Goal: Task Accomplishment & Management: Manage account settings

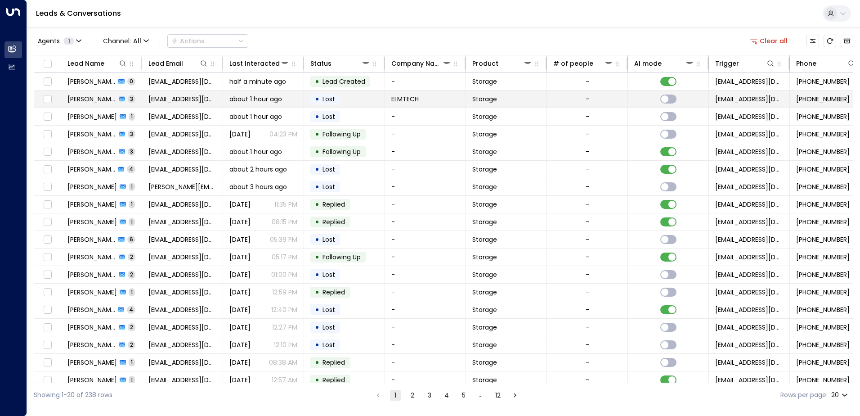
click at [103, 99] on span "[PERSON_NAME]" at bounding box center [91, 98] width 49 height 9
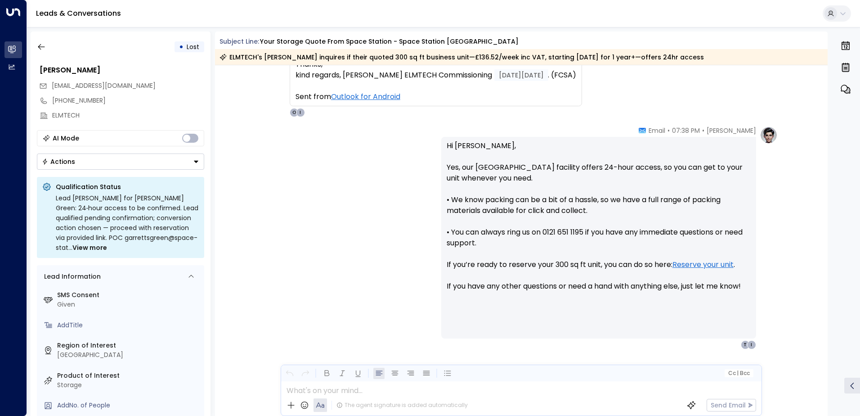
scroll to position [831, 0]
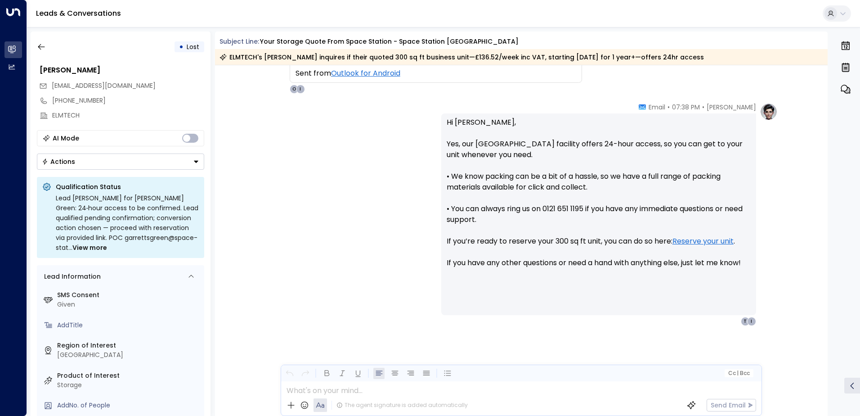
click at [194, 162] on icon "Button group with a nested menu" at bounding box center [196, 161] width 6 height 6
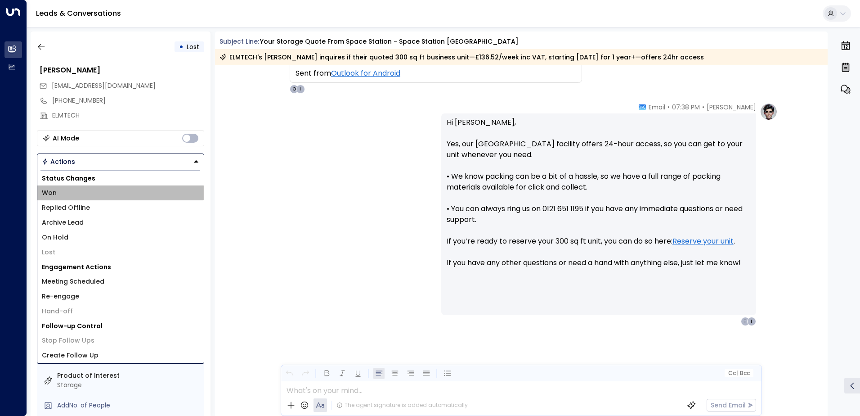
click at [52, 194] on span "Won" at bounding box center [49, 192] width 15 height 9
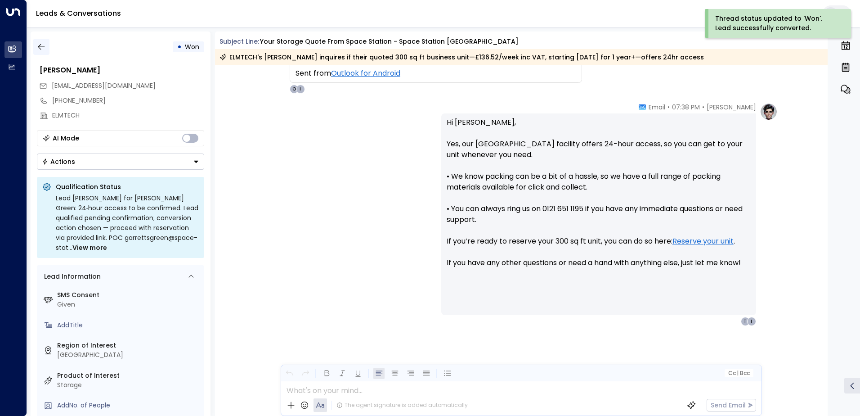
click at [43, 48] on icon "button" at bounding box center [41, 46] width 9 height 9
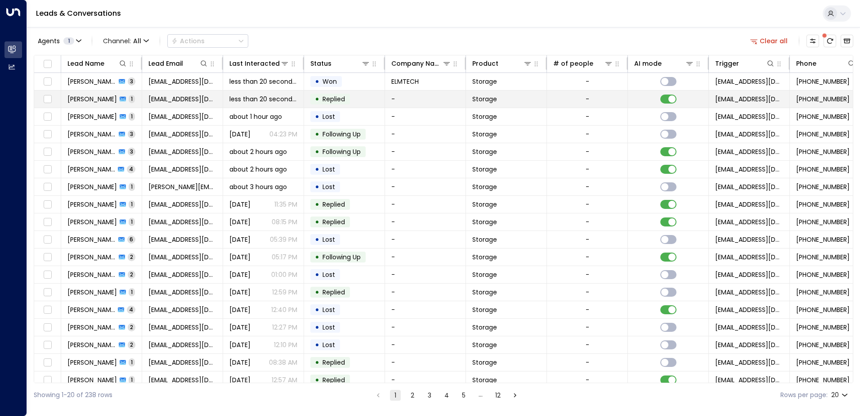
click at [100, 100] on div "[PERSON_NAME] 1" at bounding box center [100, 98] width 67 height 9
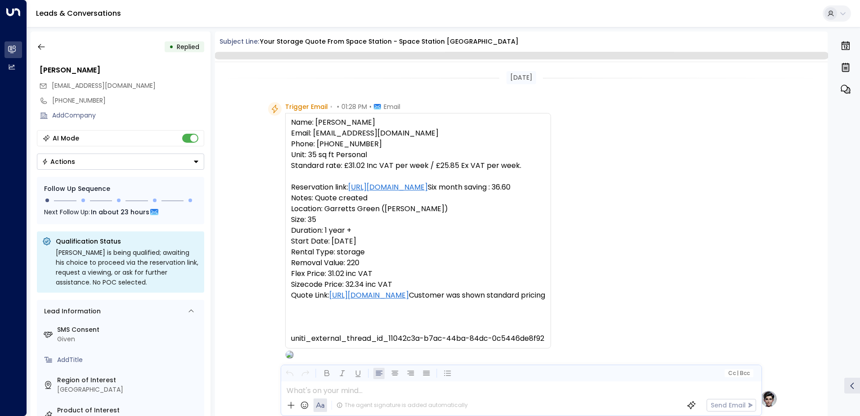
scroll to position [309, 0]
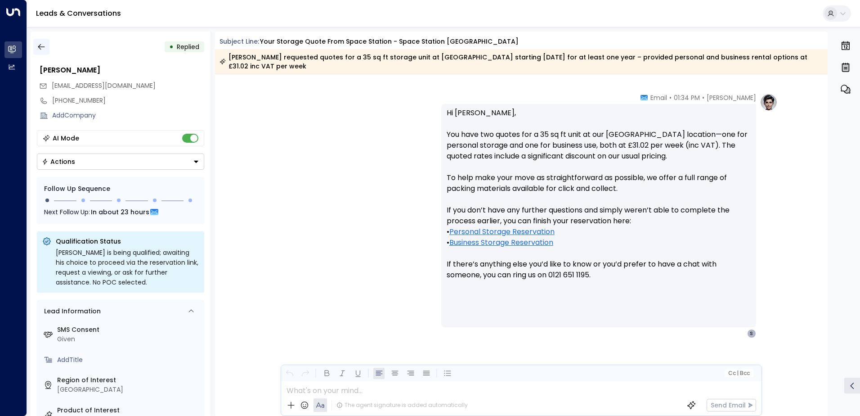
click at [44, 49] on icon "button" at bounding box center [41, 46] width 9 height 9
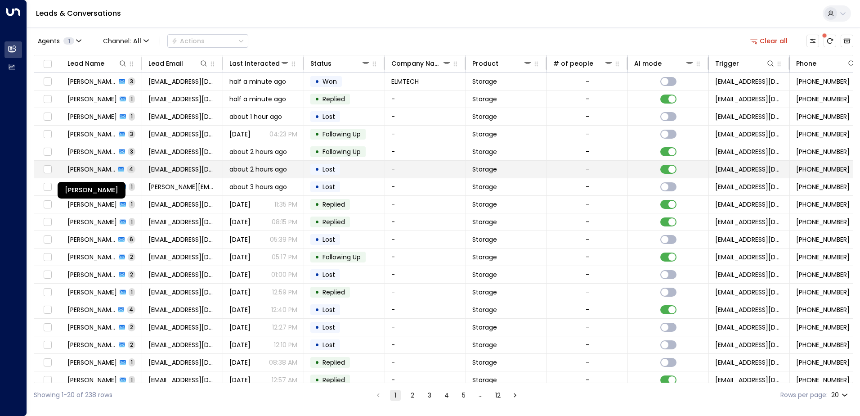
click at [82, 169] on span "[PERSON_NAME]" at bounding box center [91, 169] width 48 height 9
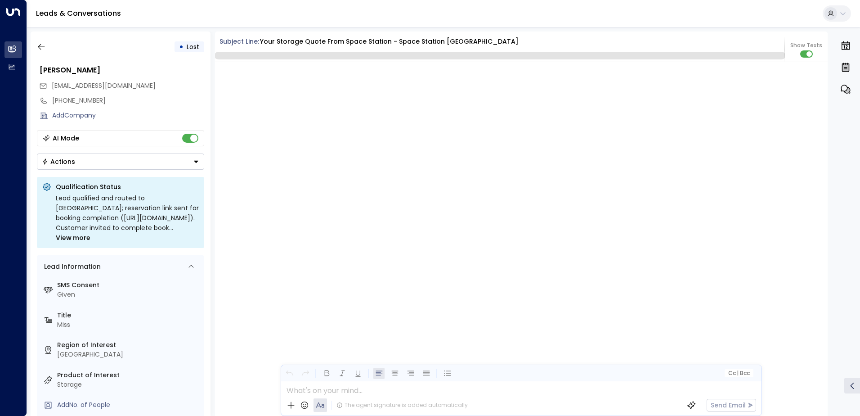
scroll to position [1796, 0]
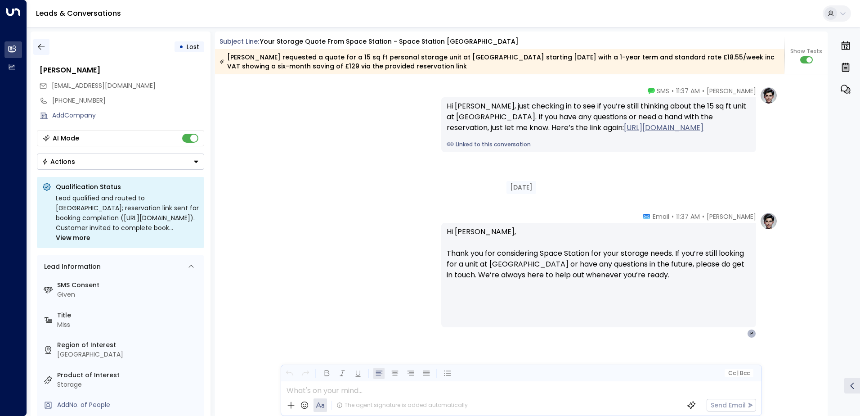
click at [41, 49] on icon "button" at bounding box center [41, 46] width 9 height 9
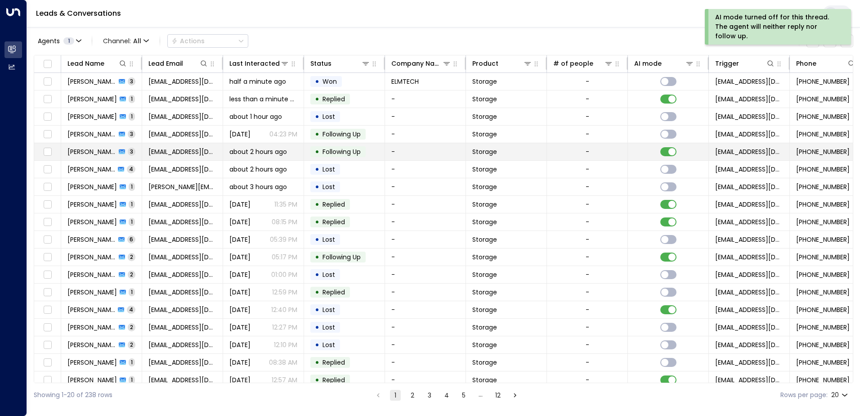
click at [90, 153] on span "[PERSON_NAME]" at bounding box center [91, 151] width 49 height 9
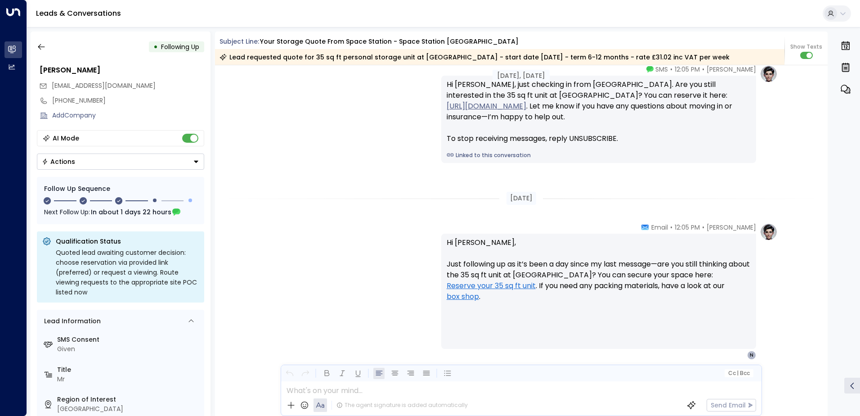
scroll to position [1087, 0]
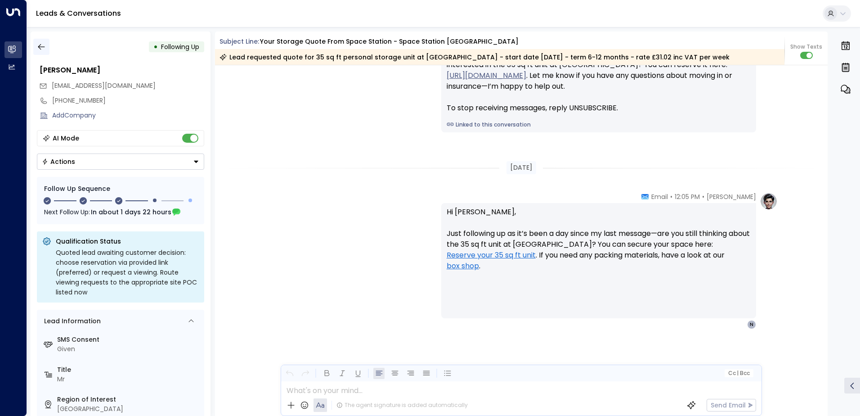
click at [42, 49] on icon "button" at bounding box center [41, 46] width 9 height 9
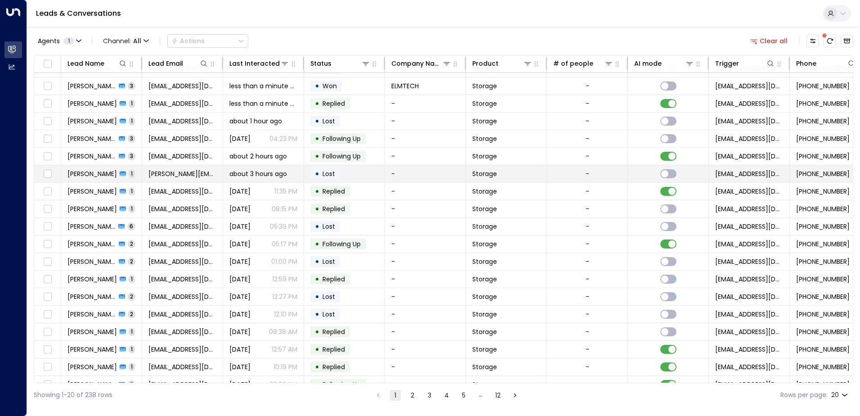
scroll to position [44, 0]
